Goal: Task Accomplishment & Management: Use online tool/utility

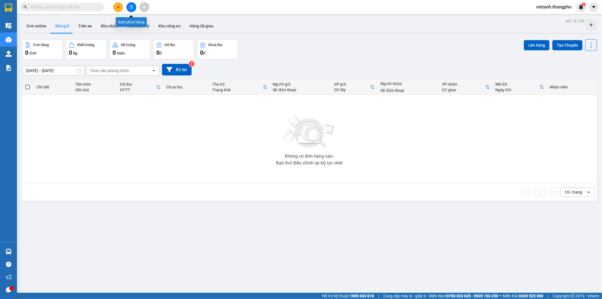
click at [132, 4] on button at bounding box center [131, 7] width 10 height 10
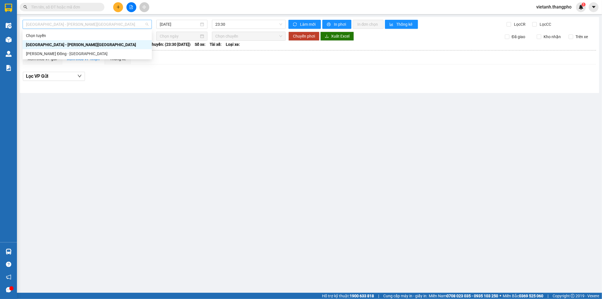
click at [111, 27] on span "Hà Nội - Lâm Đồng" at bounding box center [87, 24] width 122 height 8
click at [104, 54] on div "Lâm Đồng - Hà Nội" at bounding box center [87, 54] width 122 height 6
type input "15/09/2025"
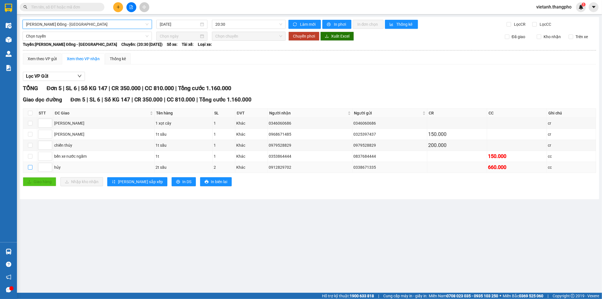
click at [31, 169] on input "checkbox" at bounding box center [30, 167] width 5 height 5
checkbox input "true"
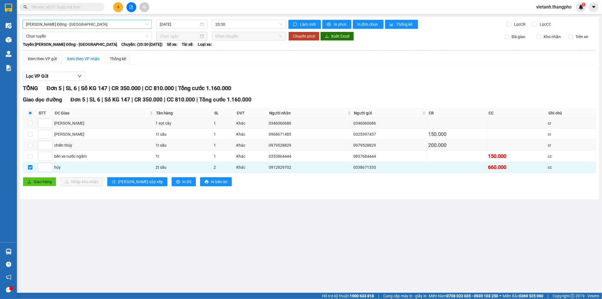
click at [71, 26] on span "Lâm Đồng - Hà Nội" at bounding box center [87, 24] width 122 height 8
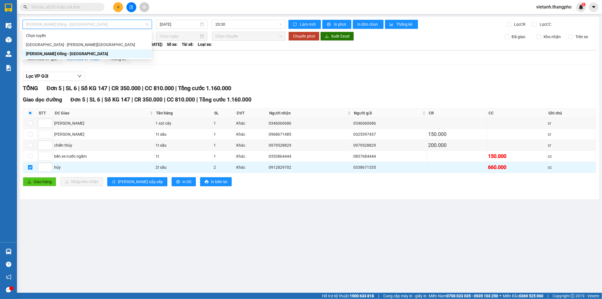
click at [71, 26] on span "Lâm Đồng - Hà Nội" at bounding box center [87, 24] width 122 height 8
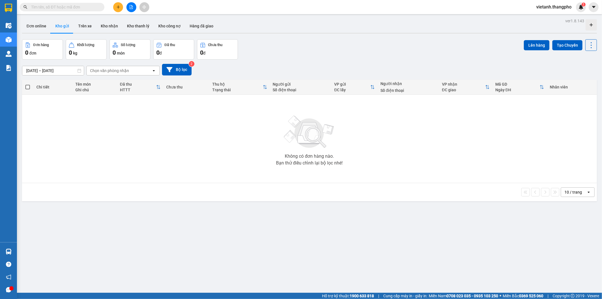
click at [133, 6] on icon "file-add" at bounding box center [131, 7] width 3 height 4
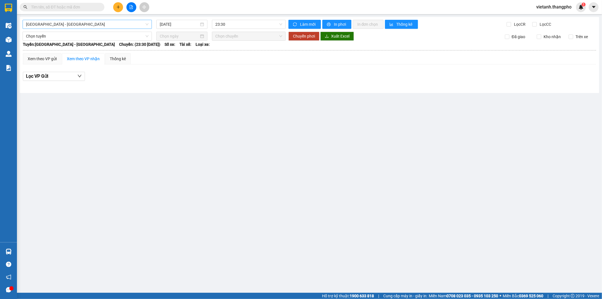
click at [87, 25] on span "Hà Nội - Lâm Đồng" at bounding box center [87, 24] width 122 height 8
click at [73, 54] on div "Lâm Đồng - Hà Nội" at bounding box center [87, 54] width 122 height 6
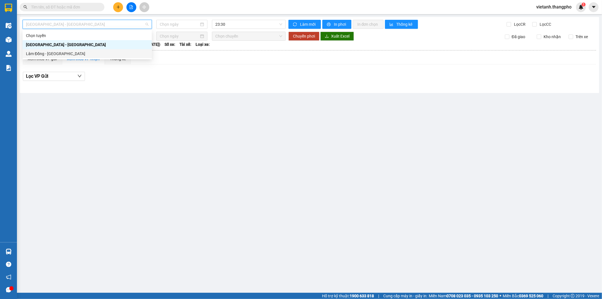
type input "15/09/2025"
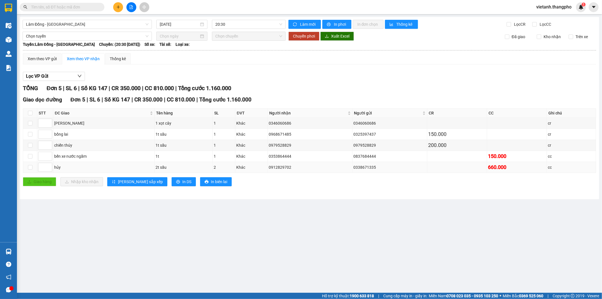
drag, startPoint x: 353, startPoint y: 167, endPoint x: 375, endPoint y: 168, distance: 22.6
click at [375, 168] on div "0338671335" at bounding box center [389, 167] width 73 height 6
copy div "0338671335"
drag, startPoint x: 263, startPoint y: 168, endPoint x: 298, endPoint y: 168, distance: 35.0
click at [298, 168] on tr "hủy 2t sầu 2 Khác 0912829702 0338671335 660.000 cc" at bounding box center [309, 167] width 573 height 11
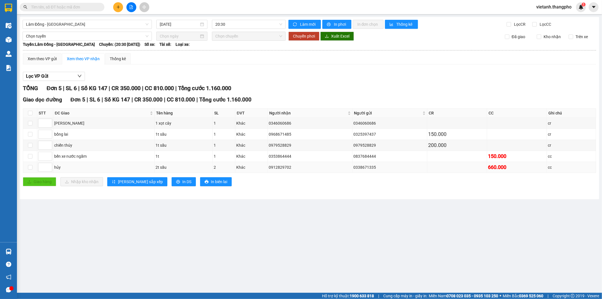
copy tr "Khác 0912829702"
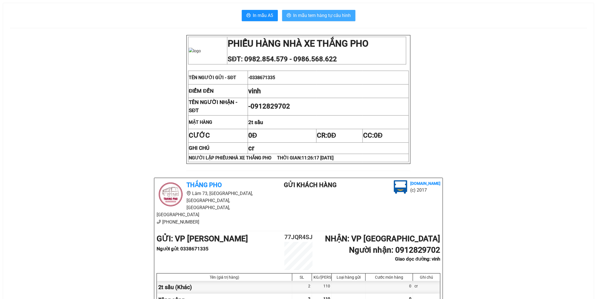
click at [320, 15] on span "In mẫu tem hàng tự cấu hình" at bounding box center [323, 15] width 58 height 7
click at [326, 18] on span "In mẫu tem hàng tự cấu hình" at bounding box center [323, 15] width 58 height 7
